Goal: Use online tool/utility: Utilize a website feature to perform a specific function

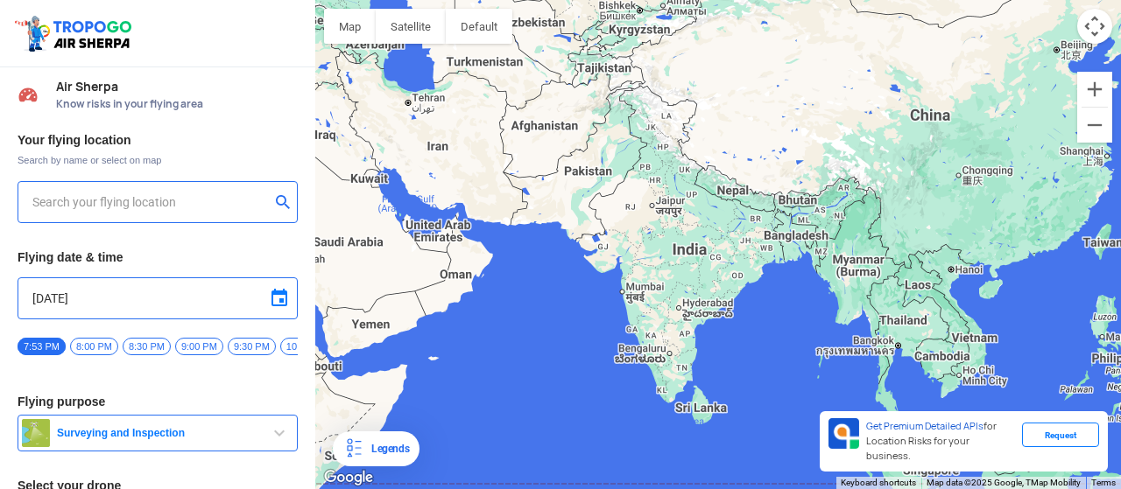
click at [157, 199] on input "text" at bounding box center [150, 202] width 237 height 21
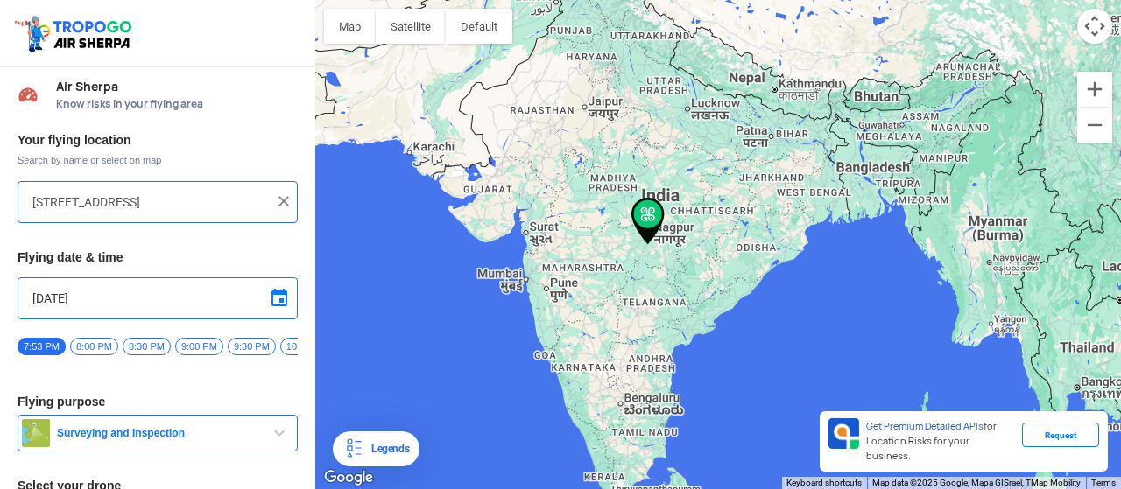
click at [294, 230] on div "Your flying location Search by name or select on map [STREET_ADDRESS] Flying da…" at bounding box center [157, 366] width 315 height 486
click at [209, 194] on input "[STREET_ADDRESS]" at bounding box center [150, 202] width 237 height 21
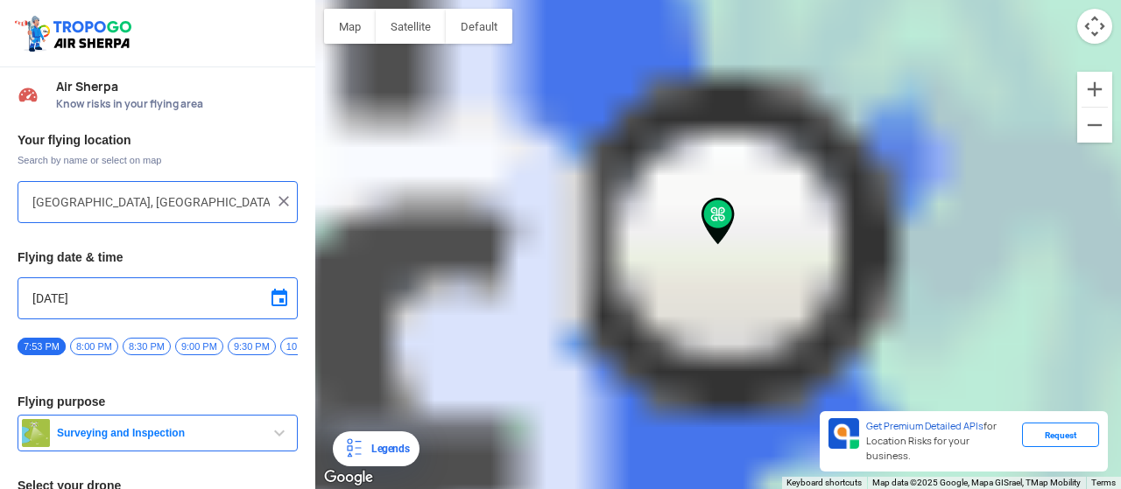
type input "[PERSON_NAME], [GEOGRAPHIC_DATA], [GEOGRAPHIC_DATA], [GEOGRAPHIC_DATA]"
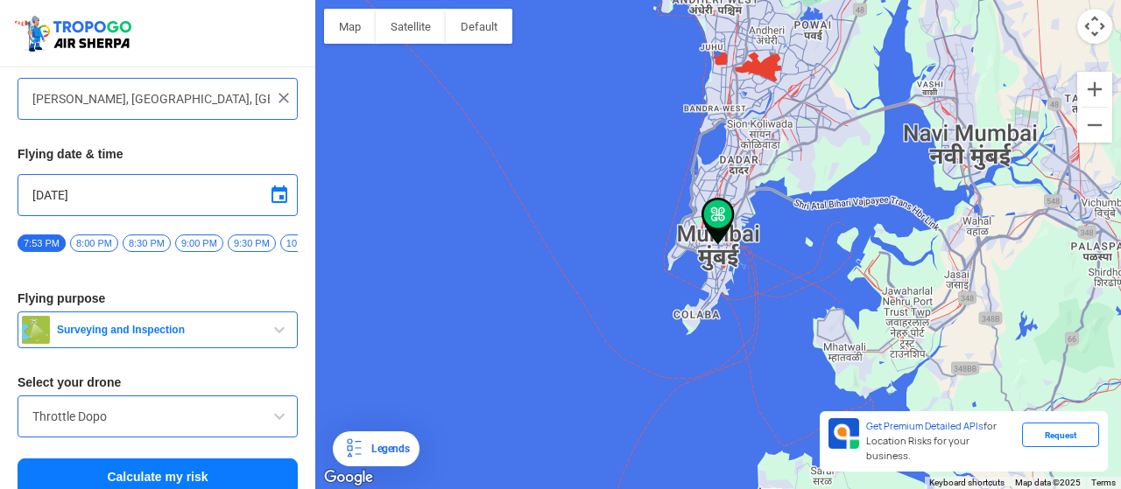
scroll to position [124, 0]
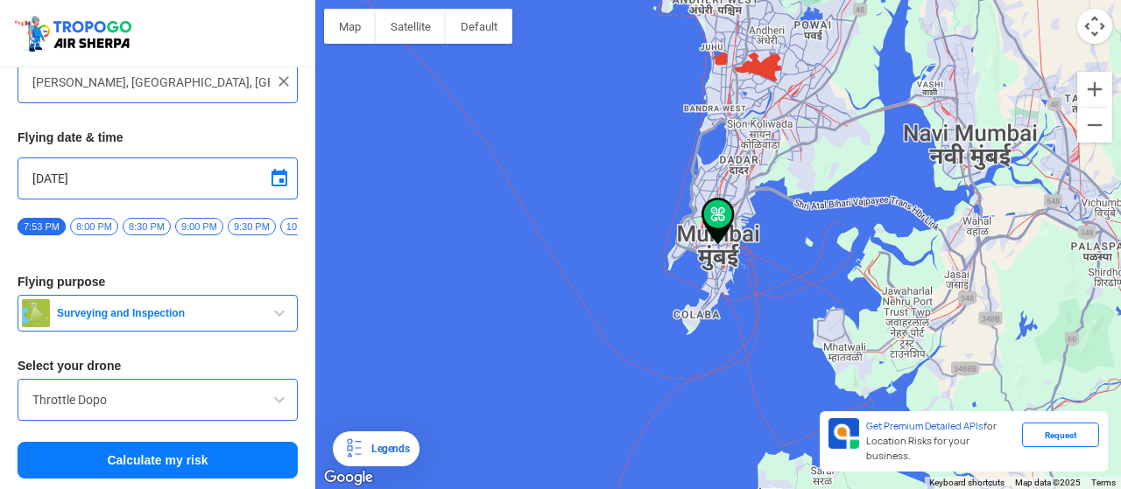
click at [210, 309] on span "Surveying and Inspection" at bounding box center [159, 313] width 219 height 14
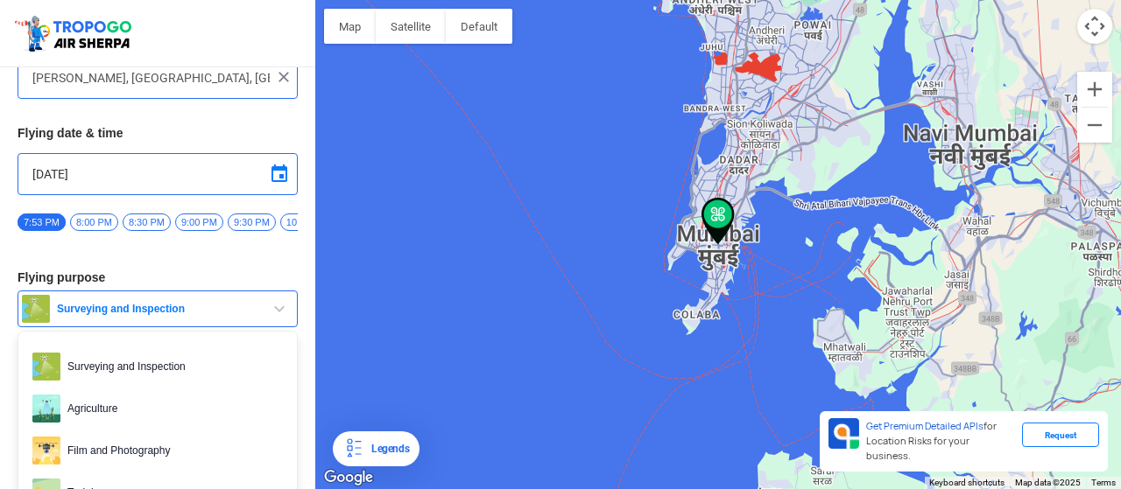
click at [210, 309] on span "Surveying and Inspection" at bounding box center [159, 309] width 219 height 14
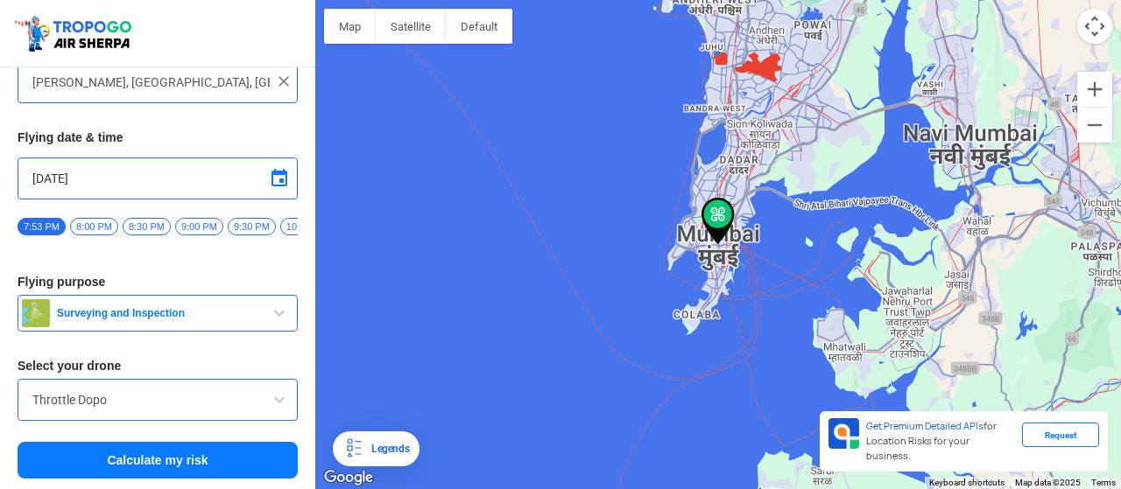
click at [170, 391] on input "Throttle Dopo" at bounding box center [157, 400] width 250 height 21
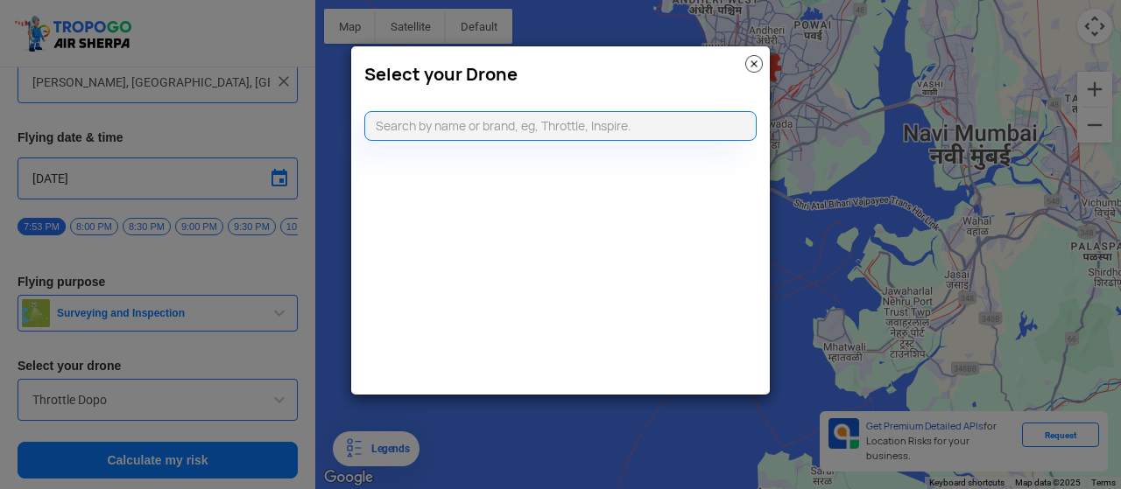
click at [186, 302] on modal-container "Select your Drone" at bounding box center [560, 244] width 1121 height 489
click at [750, 60] on img at bounding box center [754, 64] width 18 height 18
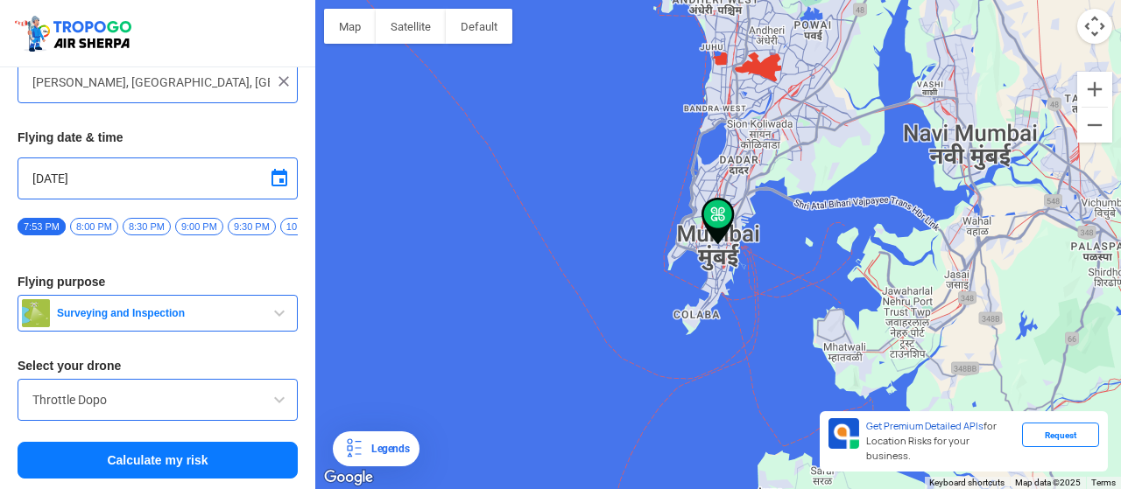
click at [263, 313] on span "Surveying and Inspection" at bounding box center [159, 313] width 219 height 14
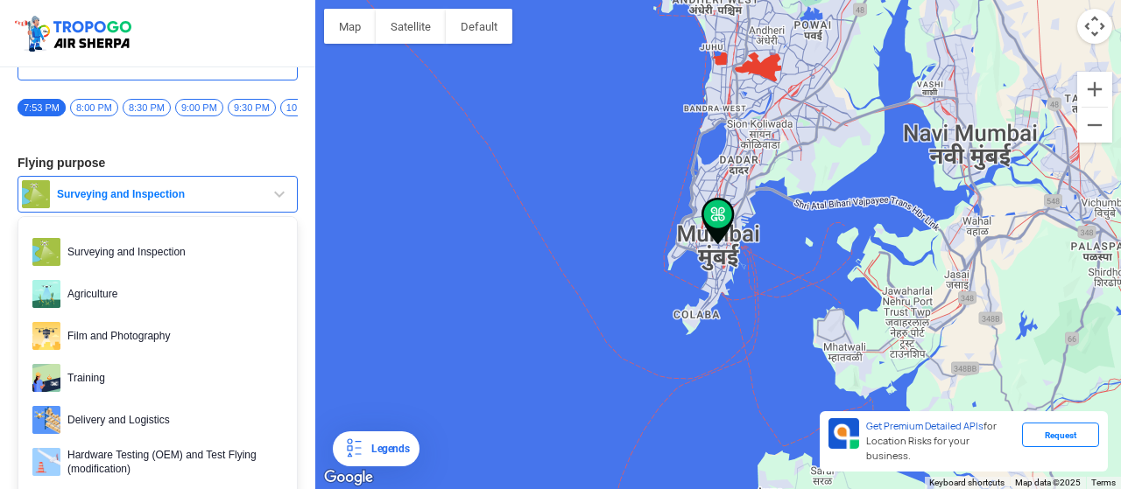
scroll to position [243, 0]
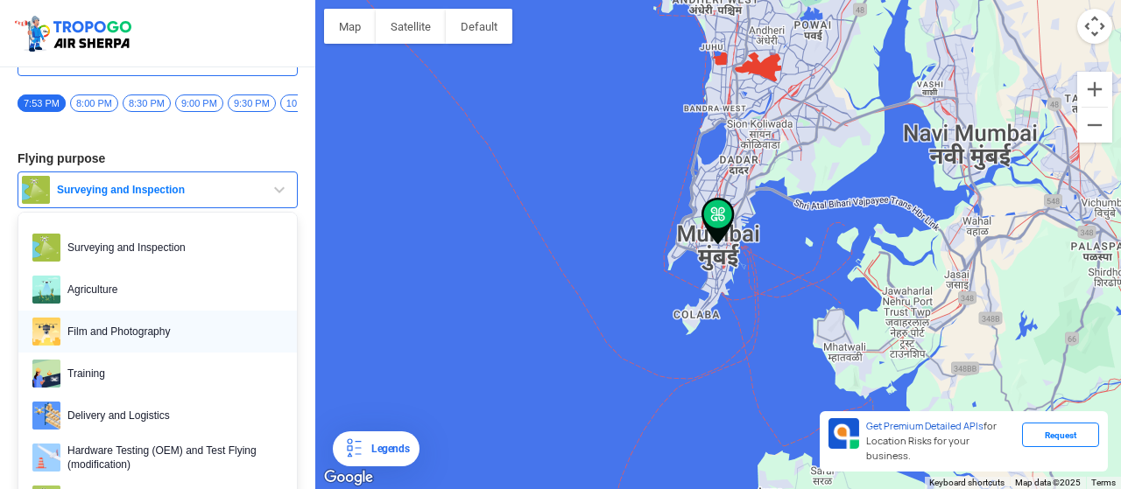
click at [242, 335] on span "Film and Photography" at bounding box center [171, 332] width 222 height 28
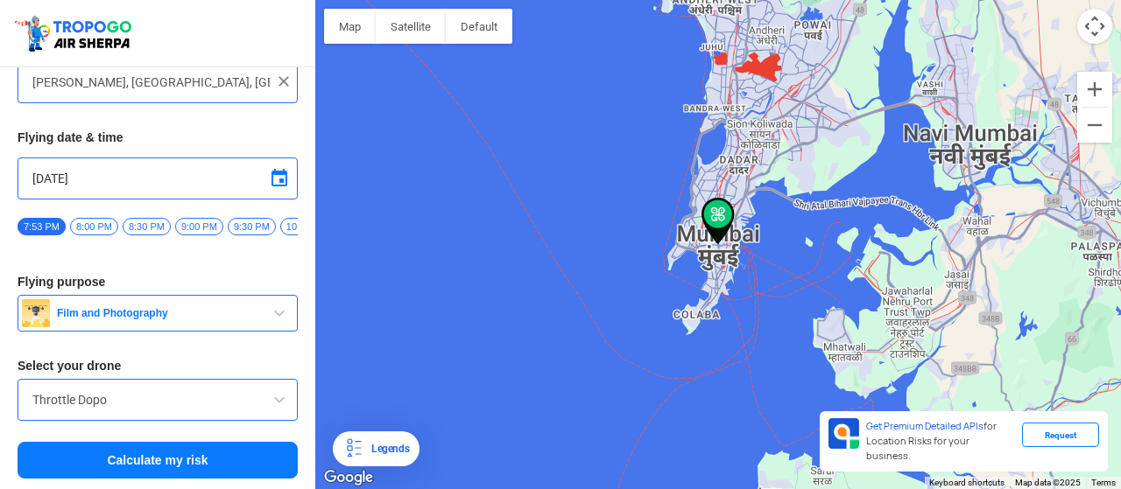
click at [184, 457] on button "Calculate my risk" at bounding box center [158, 460] width 280 height 37
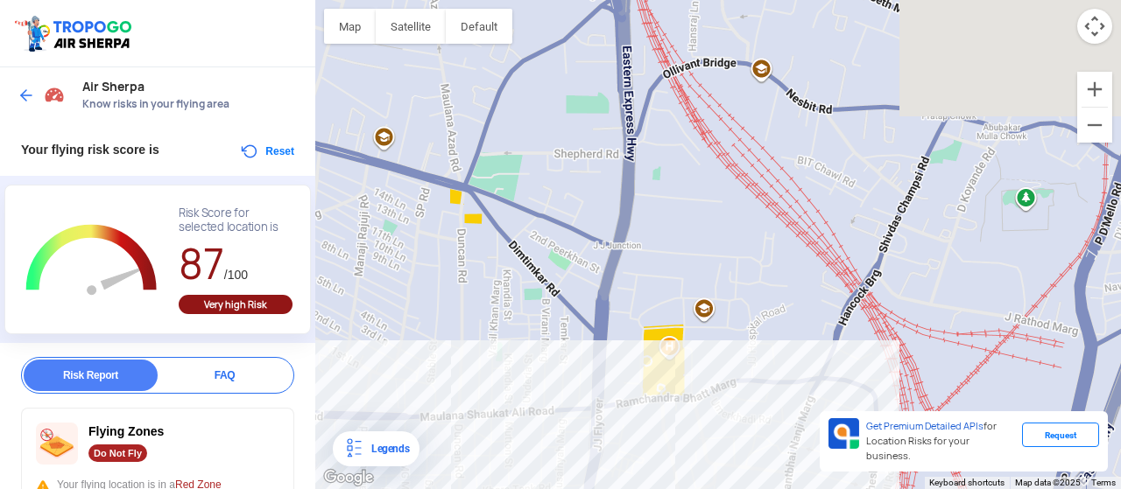
drag, startPoint x: 632, startPoint y: 200, endPoint x: 603, endPoint y: 523, distance: 324.4
click at [603, 475] on html "Location Risk Score Air Sherpa Know risks in your flying area Your flying risk …" at bounding box center [560, 244] width 1121 height 489
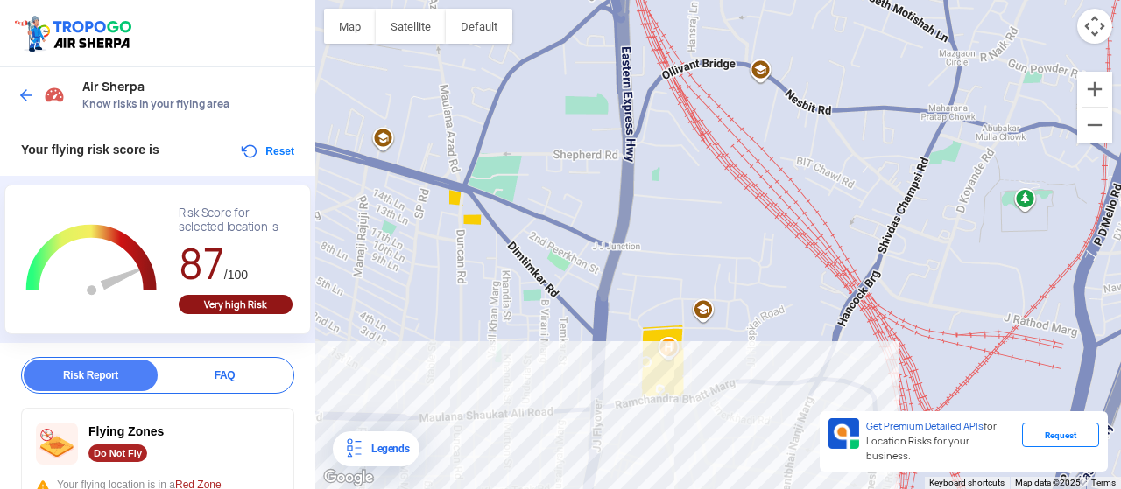
click at [638, 220] on div at bounding box center [718, 244] width 806 height 489
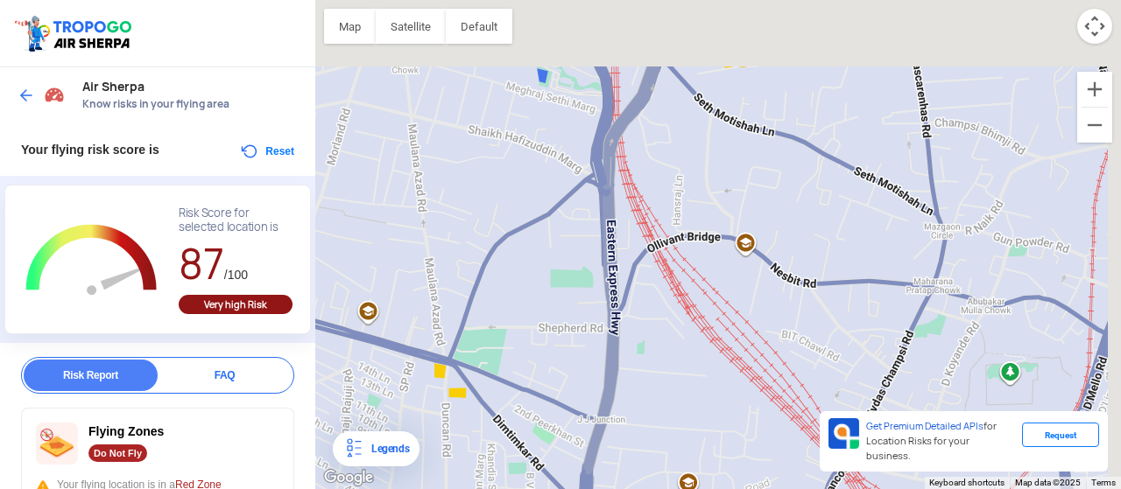
drag, startPoint x: 638, startPoint y: 220, endPoint x: 620, endPoint y: 449, distance: 230.2
click at [620, 449] on div at bounding box center [718, 244] width 806 height 489
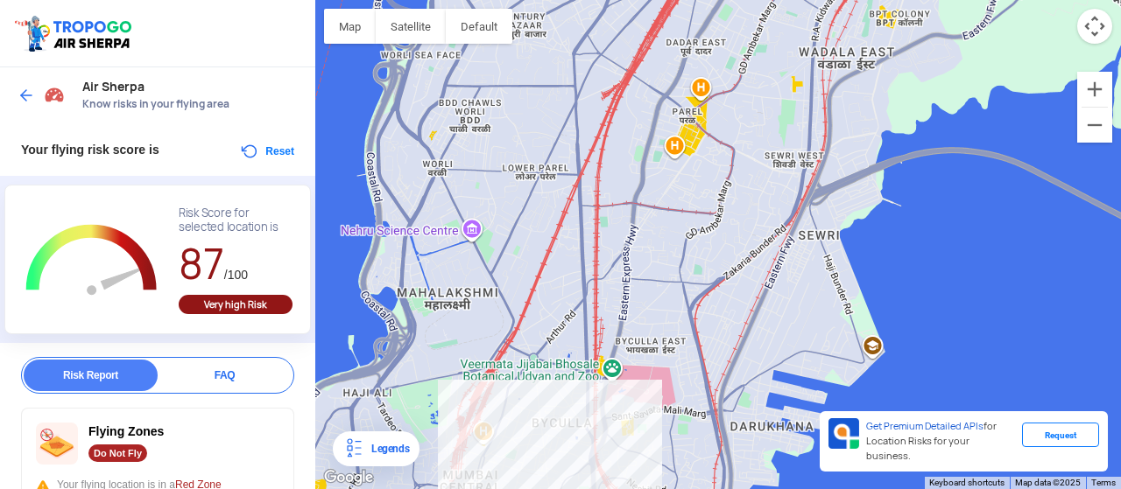
drag, startPoint x: 686, startPoint y: 170, endPoint x: 658, endPoint y: 183, distance: 30.2
click at [658, 183] on div at bounding box center [718, 244] width 806 height 489
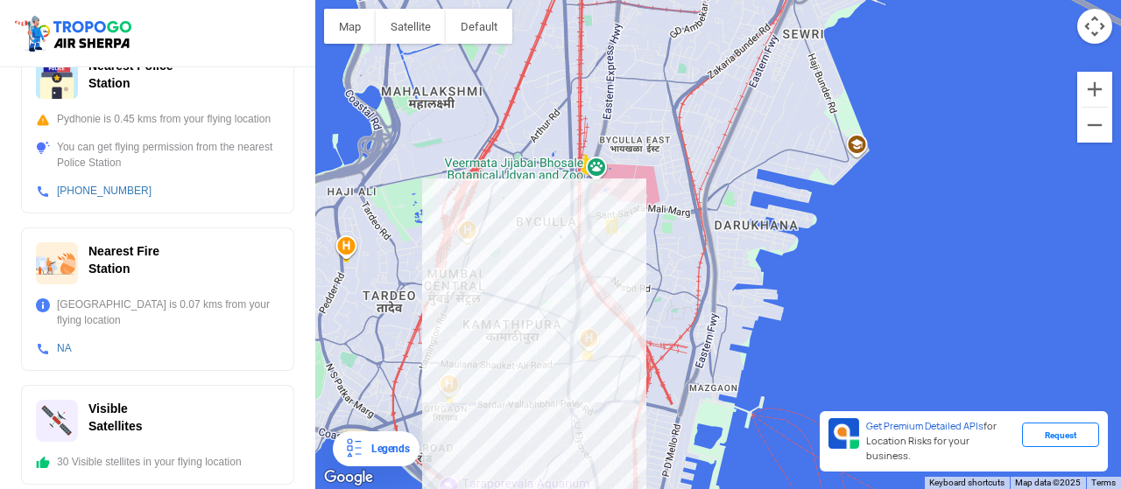
scroll to position [0, 0]
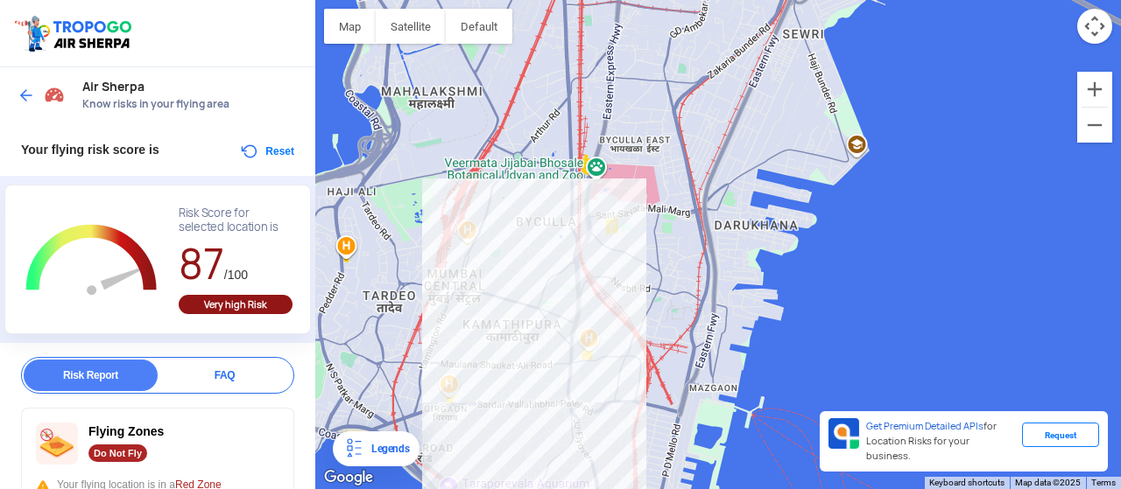
drag, startPoint x: 595, startPoint y: 204, endPoint x: 599, endPoint y: 310, distance: 106.0
click at [599, 310] on div at bounding box center [718, 244] width 806 height 489
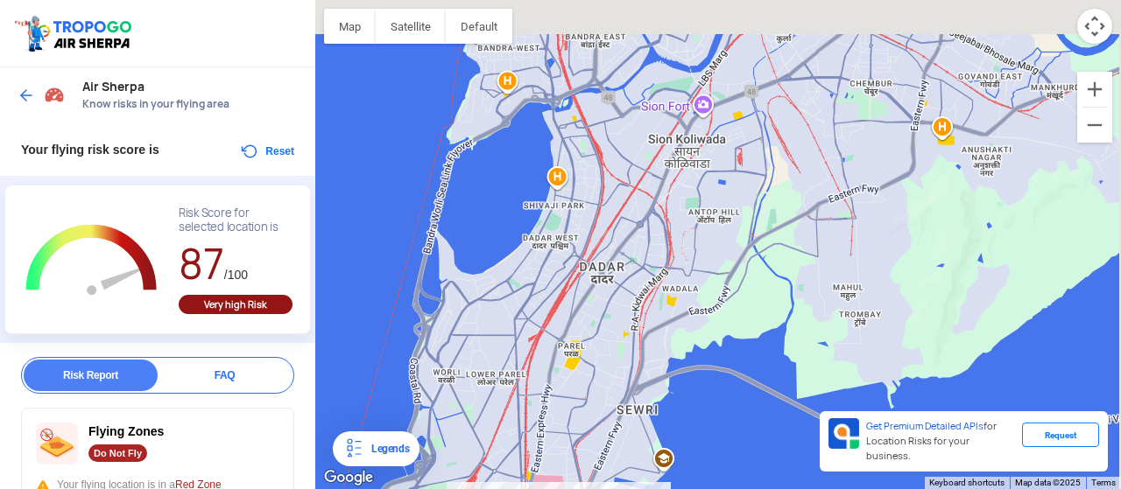
drag, startPoint x: 599, startPoint y: 310, endPoint x: 531, endPoint y: 474, distance: 177.4
click at [531, 474] on div at bounding box center [718, 244] width 806 height 489
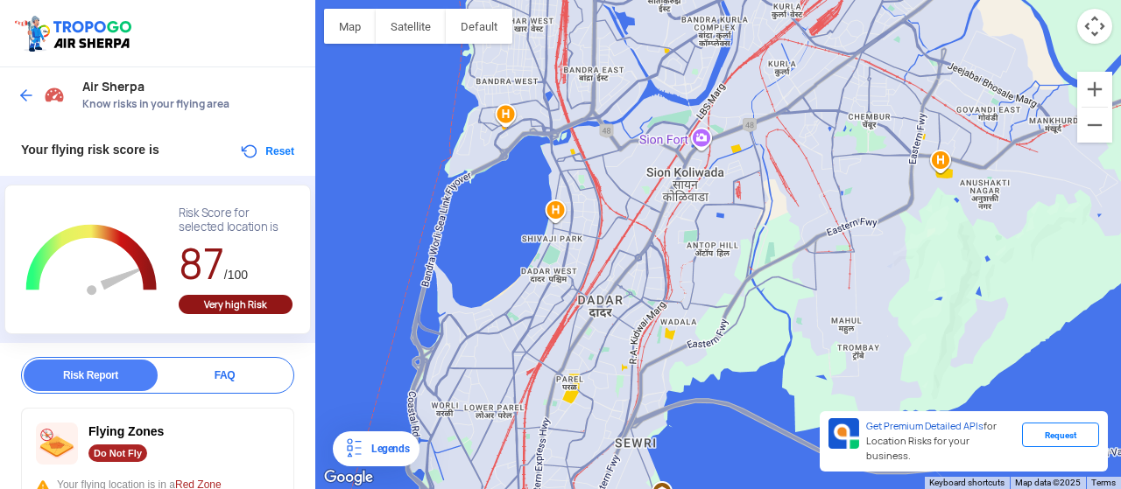
click at [564, 274] on div at bounding box center [718, 244] width 806 height 489
click at [25, 94] on img at bounding box center [27, 96] width 18 height 18
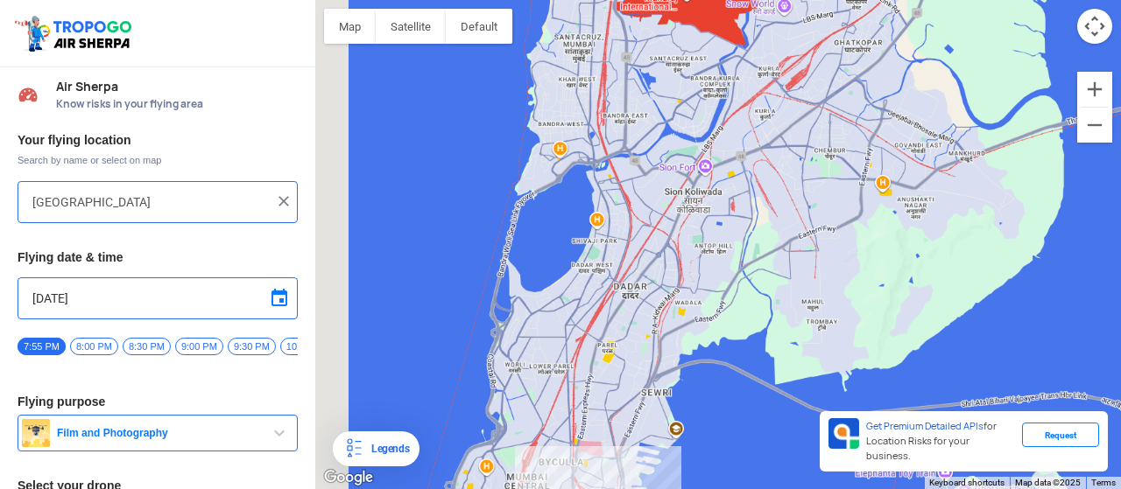
type input "[PERSON_NAME], [GEOGRAPHIC_DATA], [GEOGRAPHIC_DATA], [GEOGRAPHIC_DATA]"
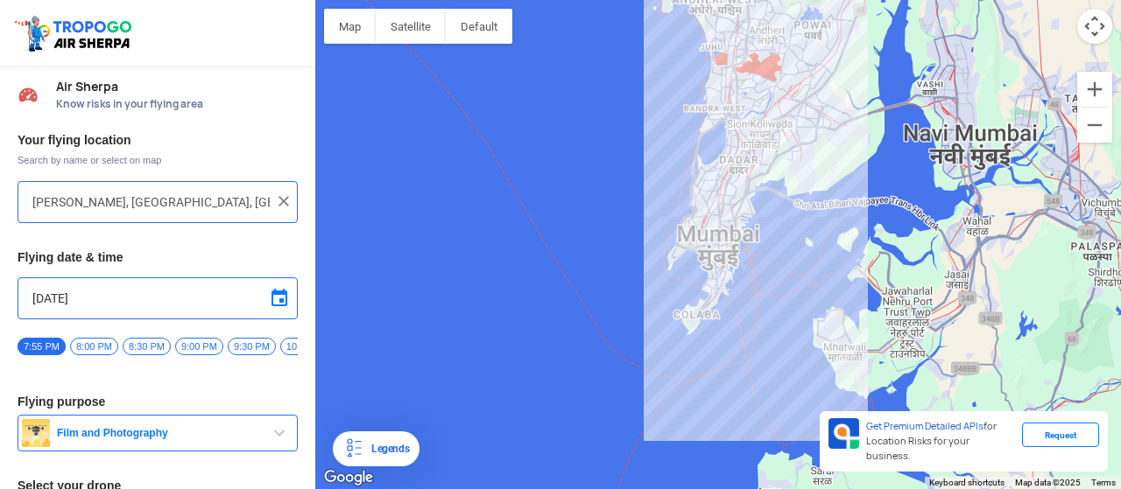
click at [145, 213] on div "[PERSON_NAME], [GEOGRAPHIC_DATA], [GEOGRAPHIC_DATA], [GEOGRAPHIC_DATA]" at bounding box center [158, 202] width 280 height 42
click at [167, 204] on input "[PERSON_NAME], [GEOGRAPHIC_DATA], [GEOGRAPHIC_DATA], [GEOGRAPHIC_DATA]" at bounding box center [150, 202] width 237 height 21
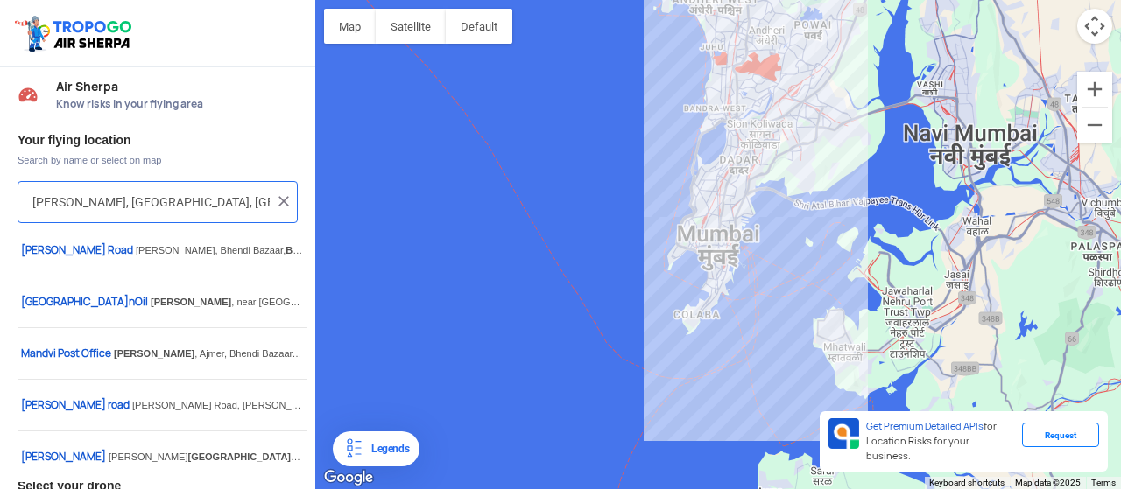
click at [167, 204] on input "[PERSON_NAME], [GEOGRAPHIC_DATA], [GEOGRAPHIC_DATA], [GEOGRAPHIC_DATA]" at bounding box center [150, 202] width 237 height 21
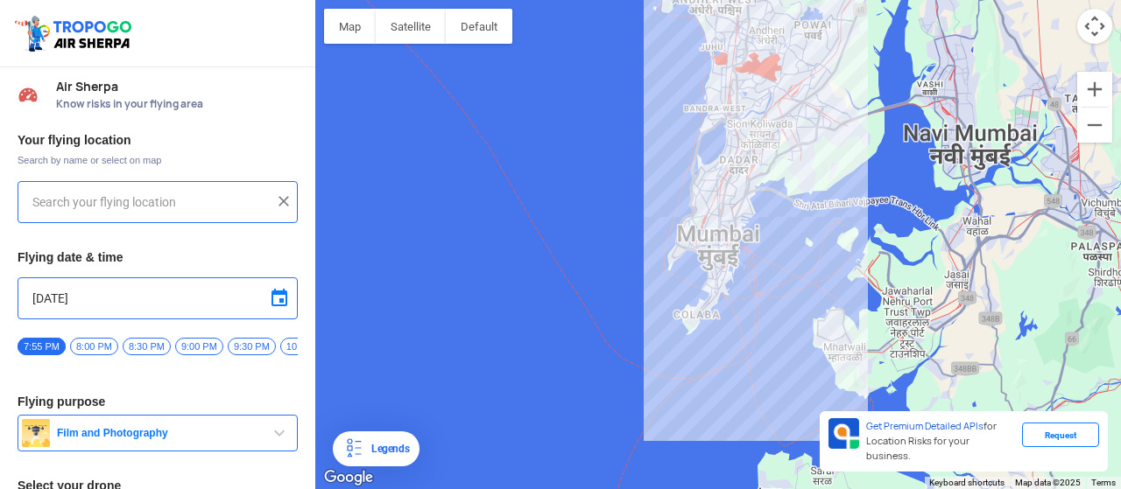
click at [188, 204] on input "text" at bounding box center [150, 202] width 237 height 21
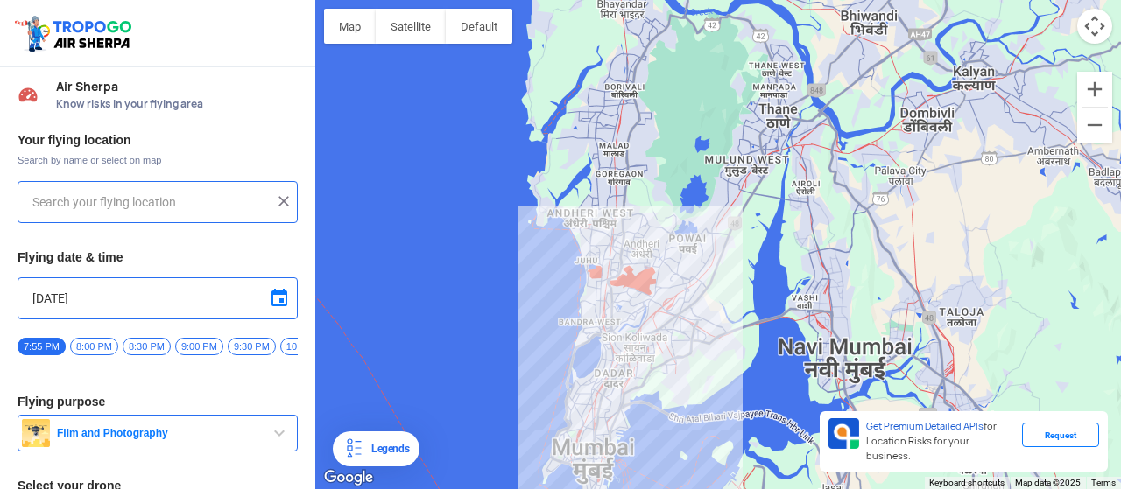
drag, startPoint x: 721, startPoint y: 41, endPoint x: 590, endPoint y: 264, distance: 257.9
click at [590, 264] on div at bounding box center [718, 244] width 806 height 489
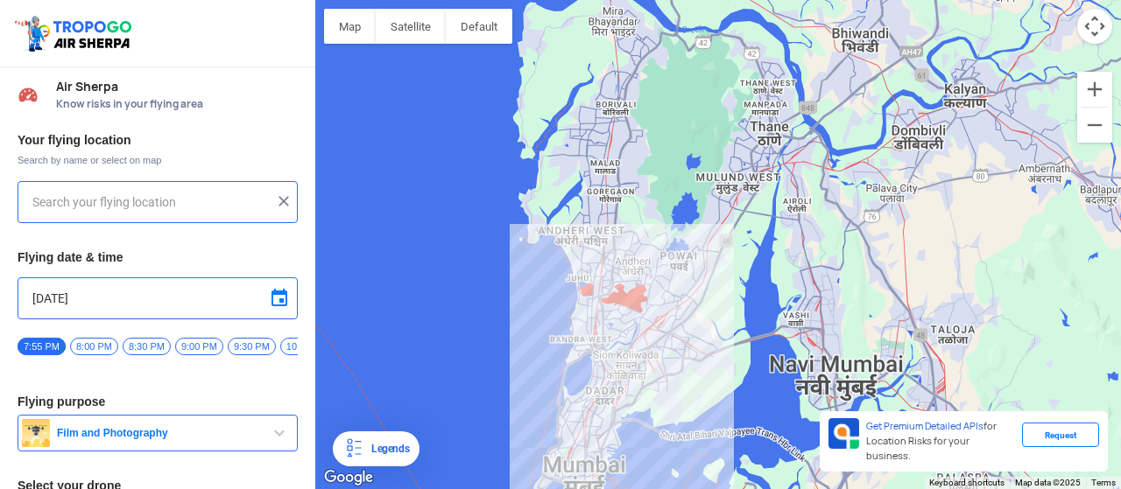
click at [123, 211] on input "text" at bounding box center [150, 202] width 237 height 21
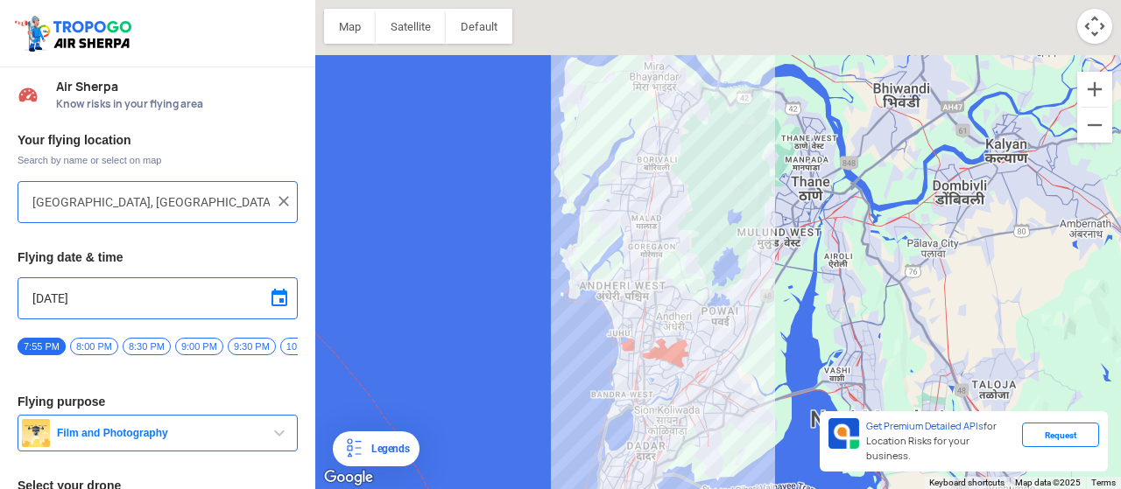
type input "[GEOGRAPHIC_DATA], [GEOGRAPHIC_DATA]"
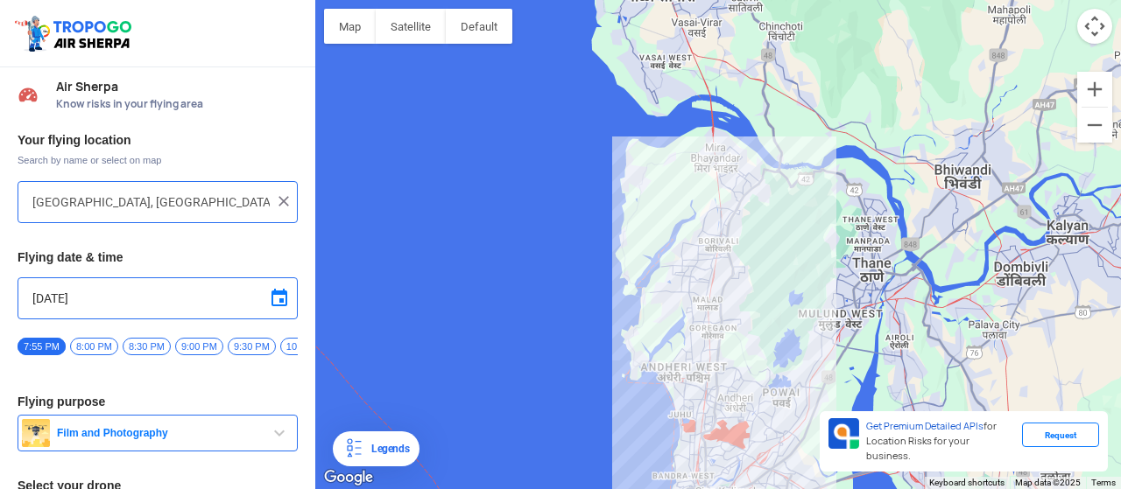
scroll to position [124, 0]
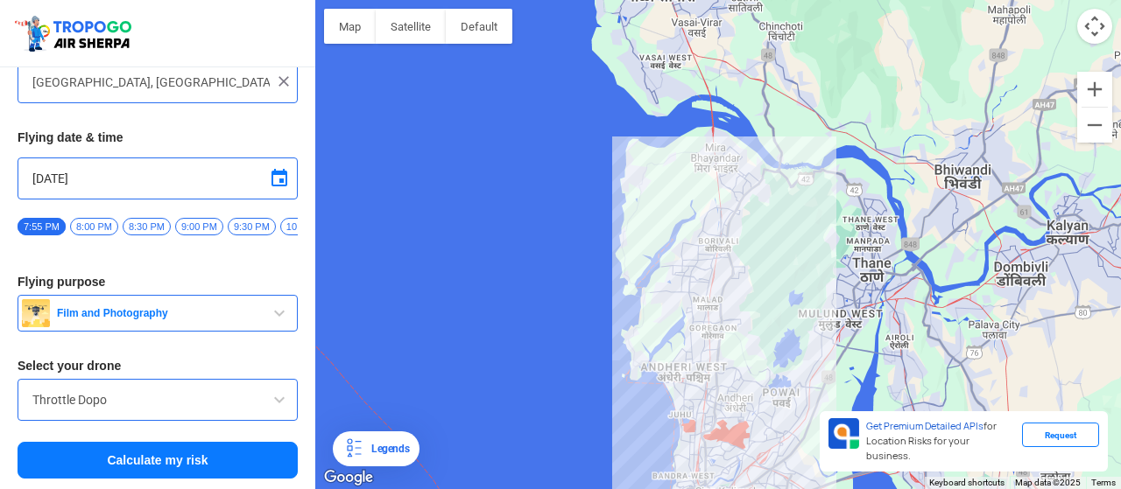
click at [63, 475] on div "Your flying location Search by name or select on map [PERSON_NAME][GEOGRAPHIC_D…" at bounding box center [157, 247] width 315 height 486
click at [79, 467] on button "Calculate my risk" at bounding box center [158, 460] width 280 height 37
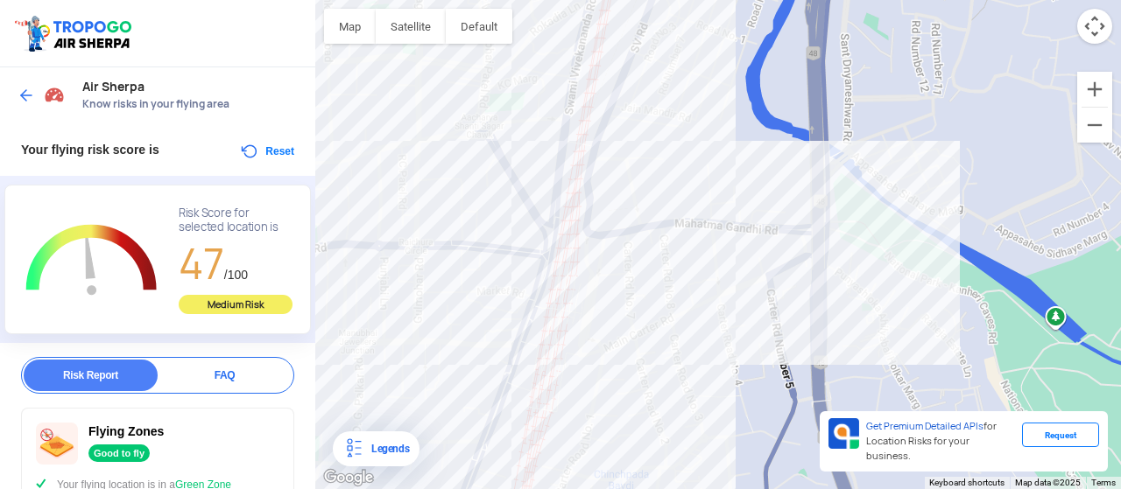
click at [28, 85] on div at bounding box center [44, 96] width 52 height 32
click at [19, 95] on img at bounding box center [27, 96] width 18 height 18
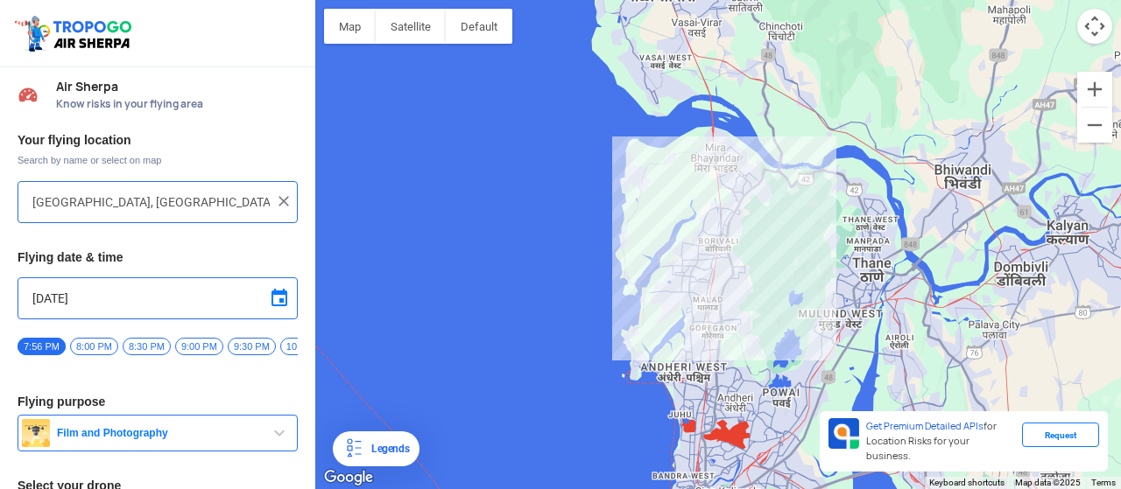
click at [74, 204] on input "[GEOGRAPHIC_DATA], [GEOGRAPHIC_DATA]" at bounding box center [150, 202] width 237 height 21
type input "[GEOGRAPHIC_DATA], [GEOGRAPHIC_DATA], [GEOGRAPHIC_DATA]"
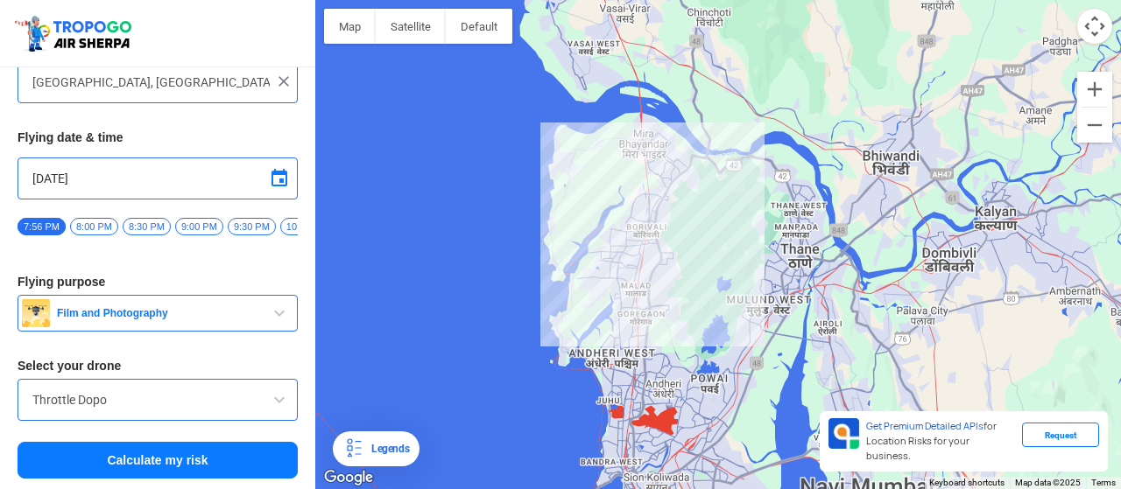
click at [89, 454] on button "Calculate my risk" at bounding box center [158, 460] width 280 height 37
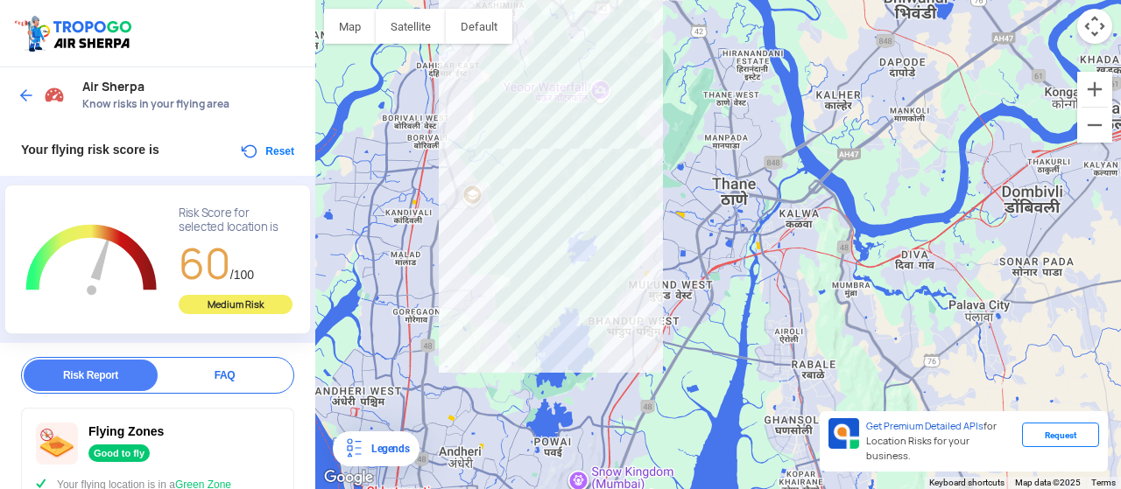
drag, startPoint x: 537, startPoint y: 161, endPoint x: 644, endPoint y: 185, distance: 109.4
click at [644, 185] on div at bounding box center [718, 244] width 806 height 489
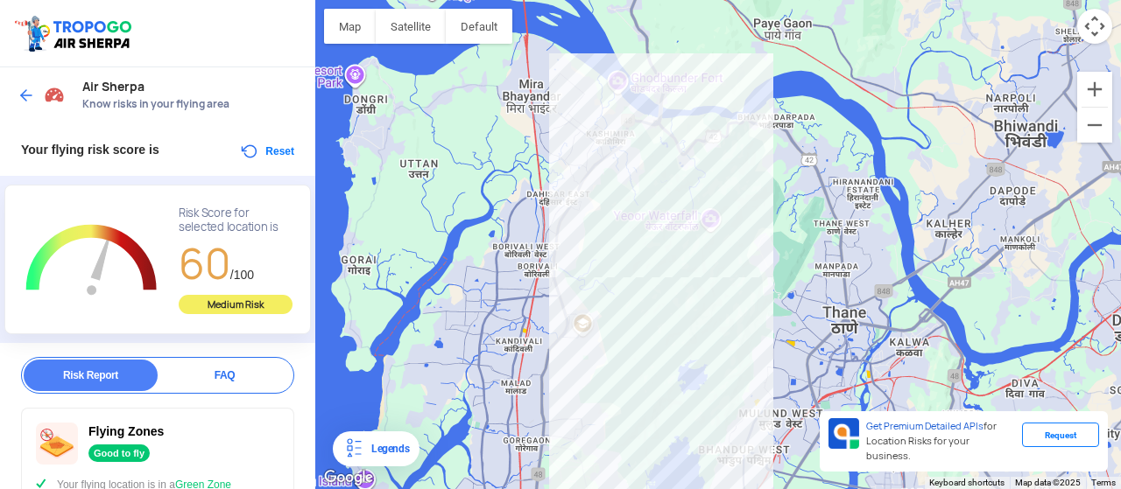
drag, startPoint x: 767, startPoint y: 167, endPoint x: 799, endPoint y: 283, distance: 119.8
click at [799, 283] on div at bounding box center [718, 244] width 806 height 489
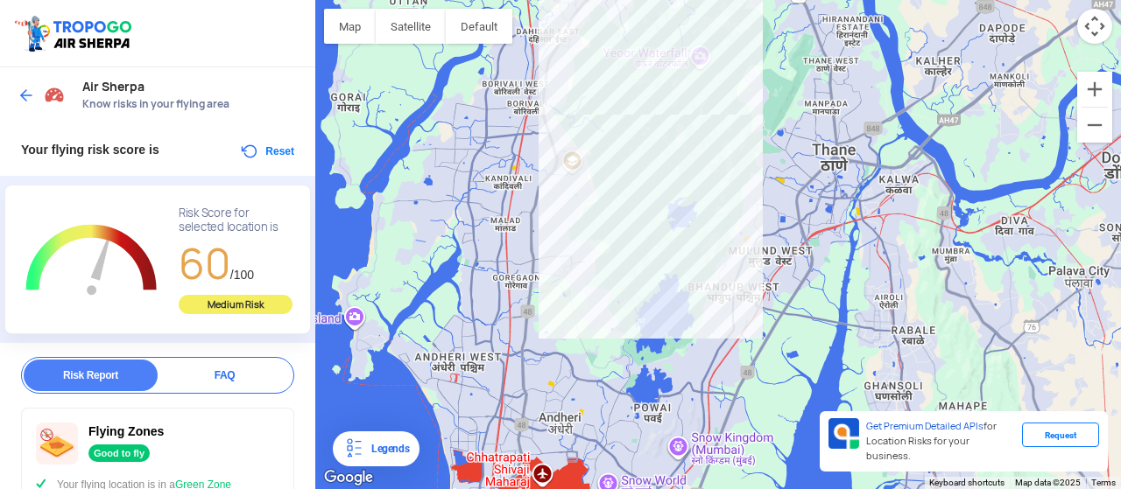
drag, startPoint x: 766, startPoint y: 268, endPoint x: 758, endPoint y: 108, distance: 160.4
click at [758, 108] on div at bounding box center [718, 244] width 806 height 489
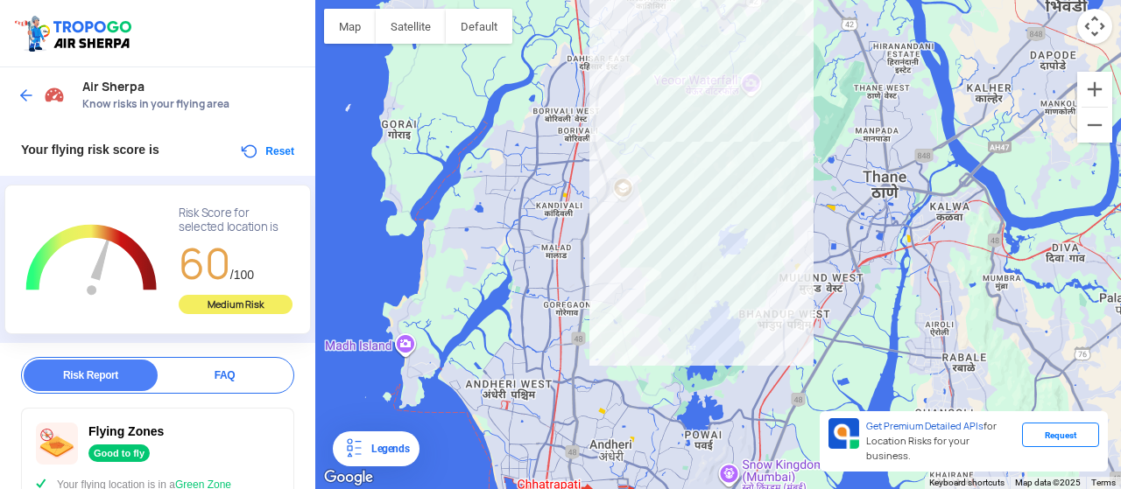
drag, startPoint x: 566, startPoint y: 160, endPoint x: 618, endPoint y: 188, distance: 59.5
click at [618, 188] on div at bounding box center [718, 244] width 806 height 489
click at [18, 88] on img at bounding box center [27, 96] width 18 height 18
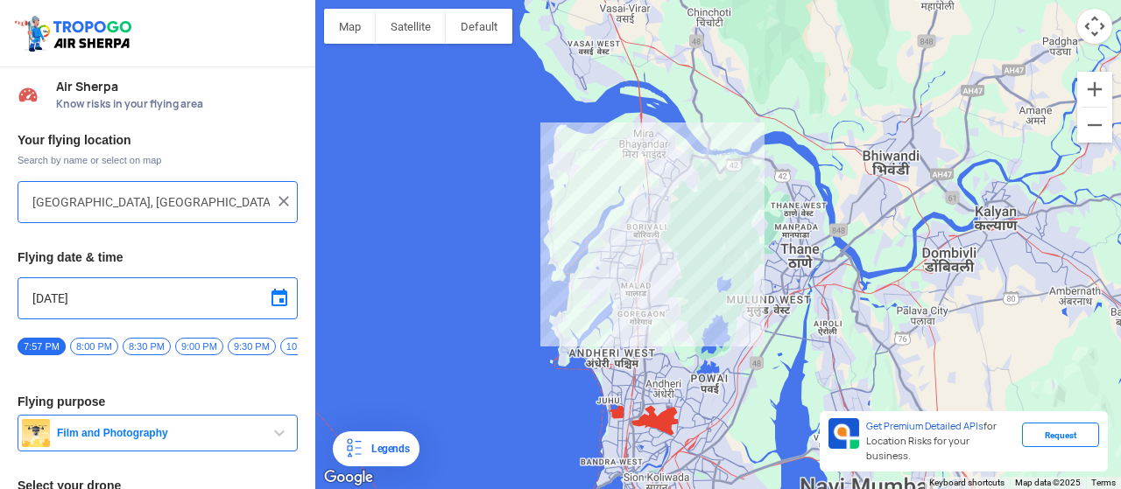
click at [109, 187] on div "[GEOGRAPHIC_DATA], [GEOGRAPHIC_DATA], [GEOGRAPHIC_DATA]" at bounding box center [158, 202] width 280 height 42
click at [114, 195] on input "[GEOGRAPHIC_DATA], [GEOGRAPHIC_DATA], [GEOGRAPHIC_DATA]" at bounding box center [150, 202] width 237 height 21
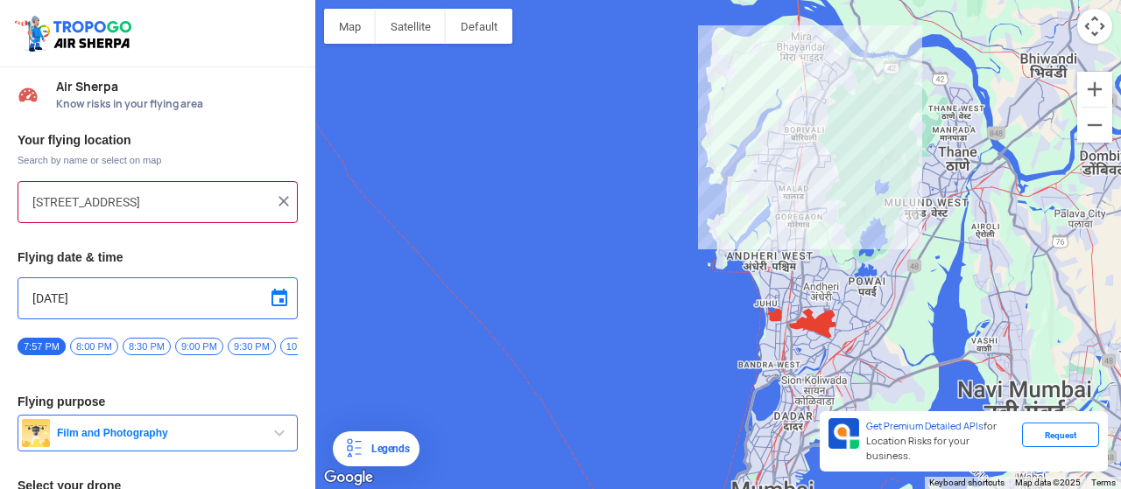
scroll to position [151, 0]
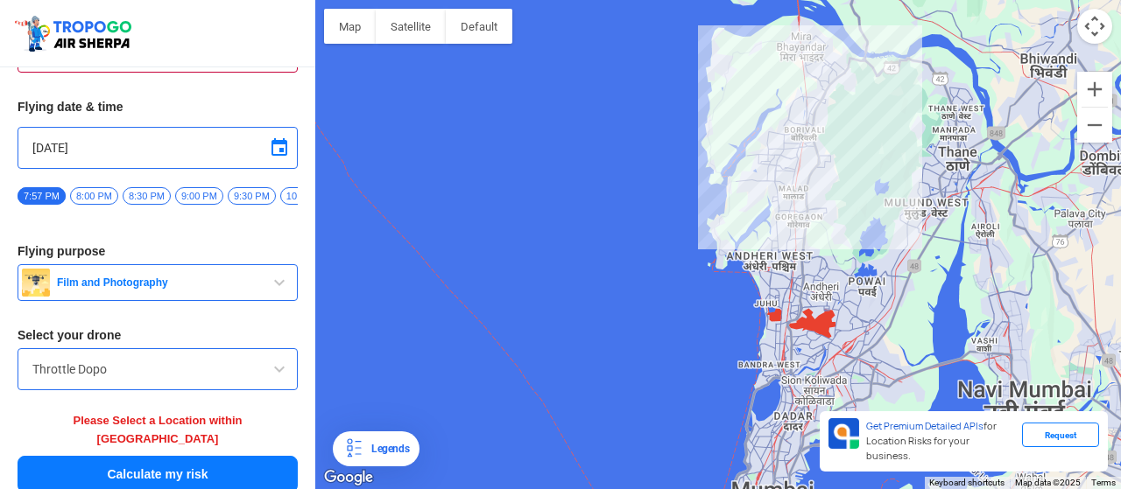
click at [159, 456] on button "Calculate my risk" at bounding box center [158, 474] width 280 height 37
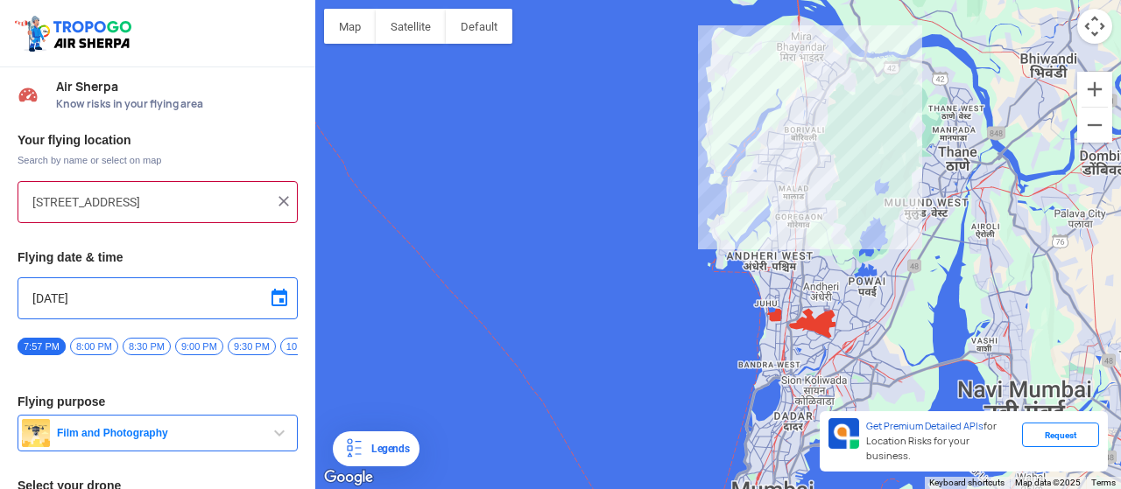
click at [206, 194] on input "[STREET_ADDRESS]" at bounding box center [150, 202] width 237 height 21
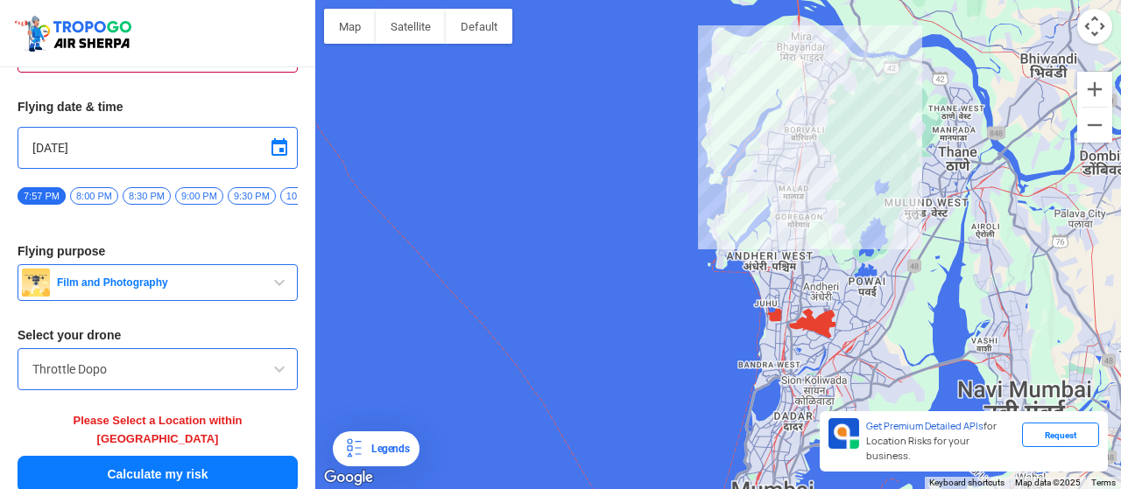
click at [133, 456] on button "Calculate my risk" at bounding box center [158, 474] width 280 height 37
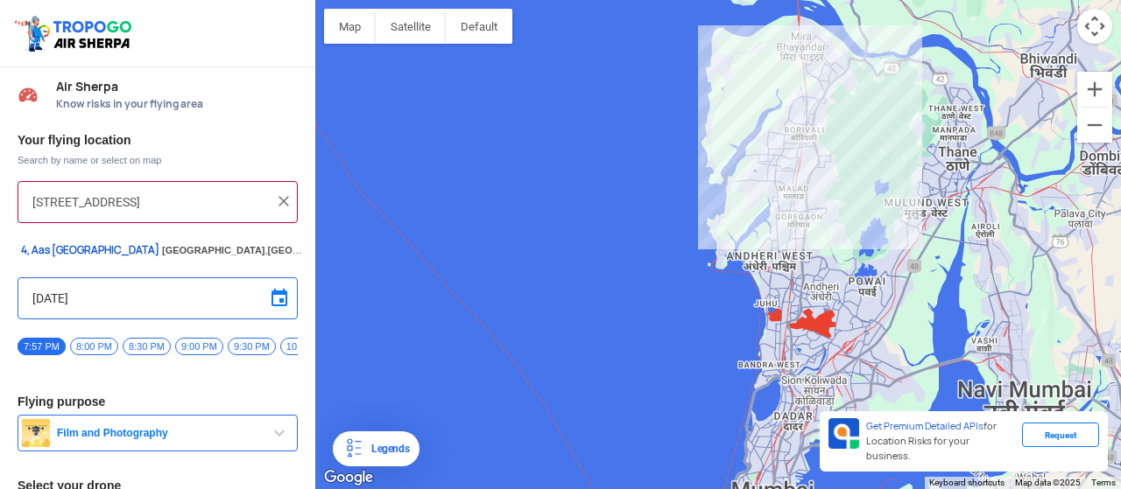
click at [173, 198] on input "[STREET_ADDRESS]" at bounding box center [150, 202] width 237 height 21
type input "m"
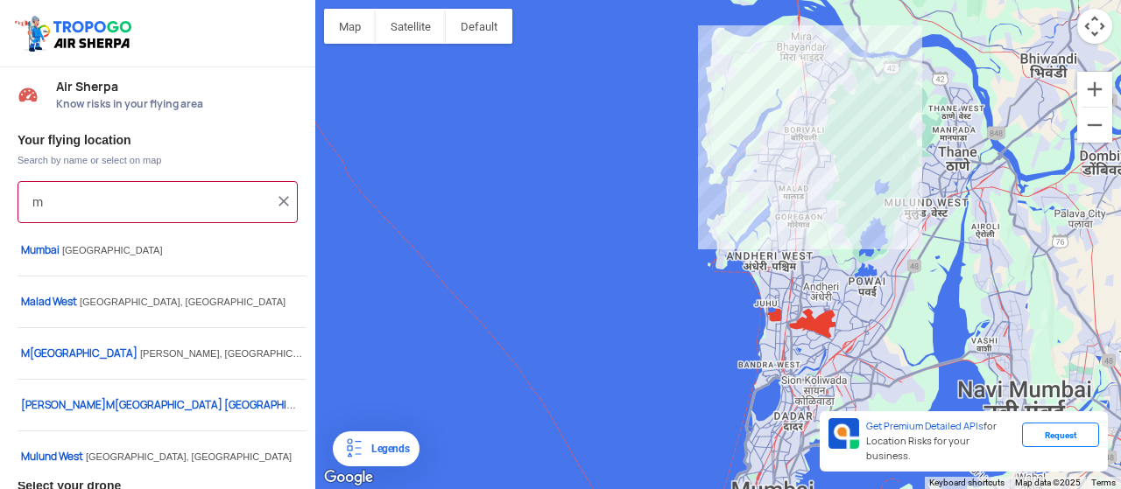
click at [173, 198] on input "m" at bounding box center [150, 202] width 237 height 21
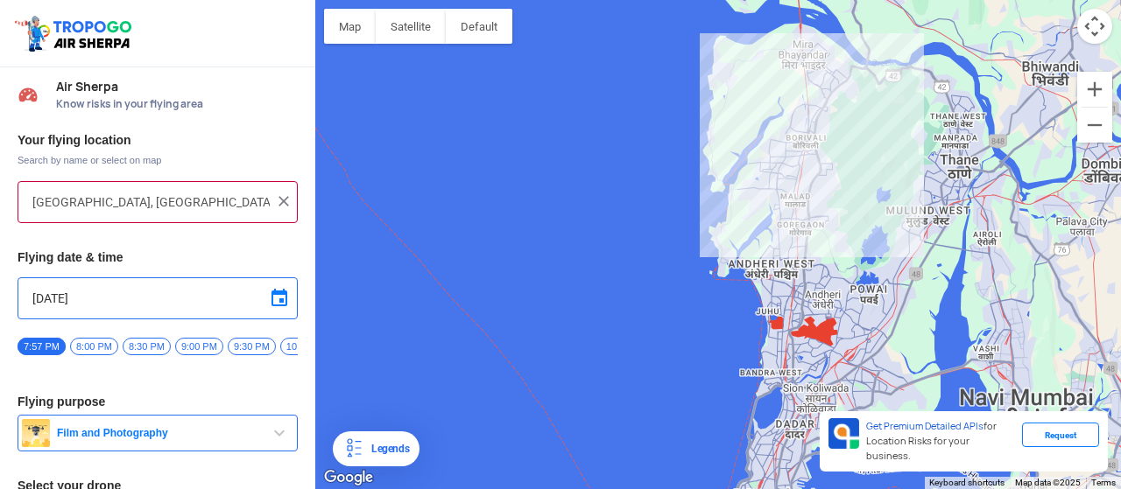
type input "[GEOGRAPHIC_DATA], [GEOGRAPHIC_DATA] - [GEOGRAPHIC_DATA], [GEOGRAPHIC_DATA]"
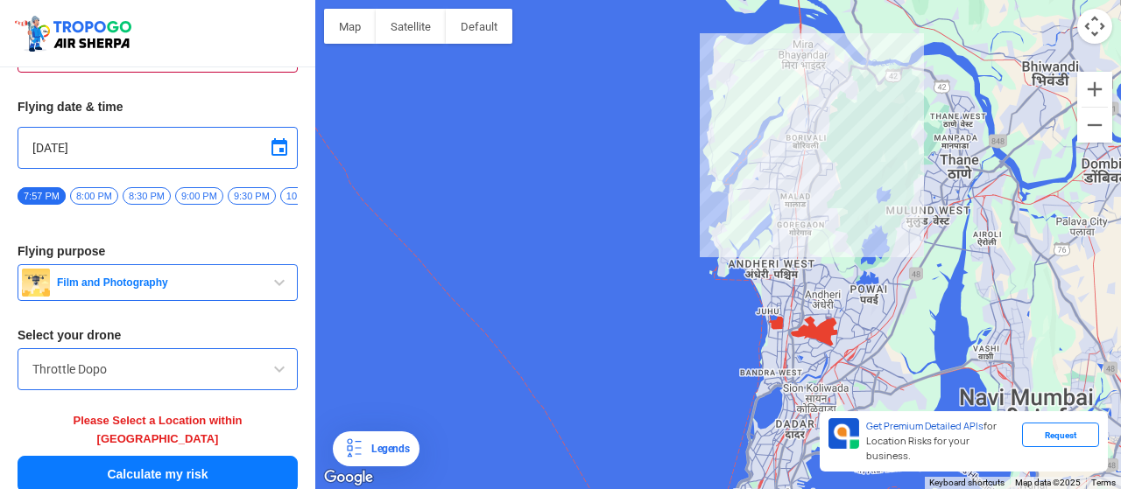
scroll to position [124, 0]
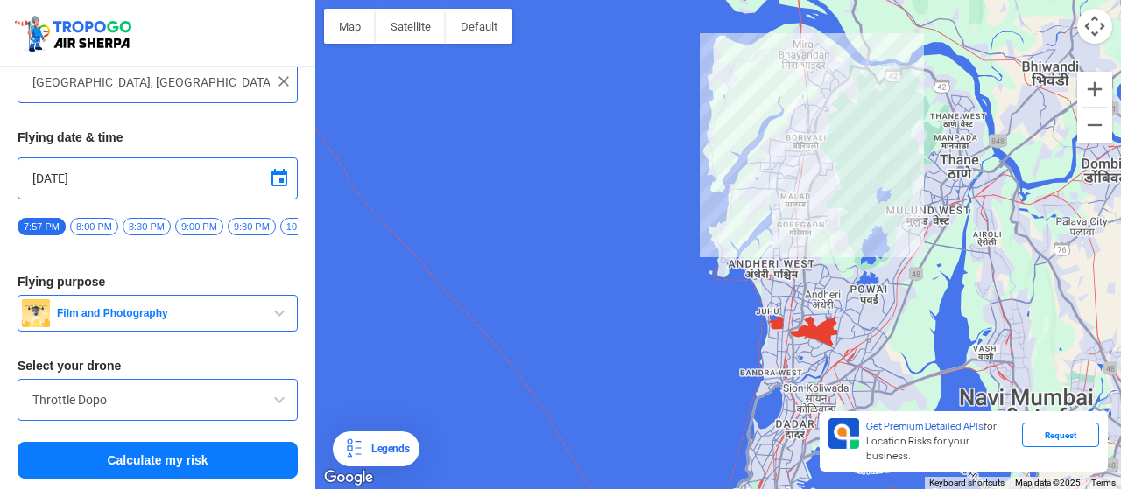
click at [148, 447] on button "Calculate my risk" at bounding box center [158, 460] width 280 height 37
